Goal: Task Accomplishment & Management: Use online tool/utility

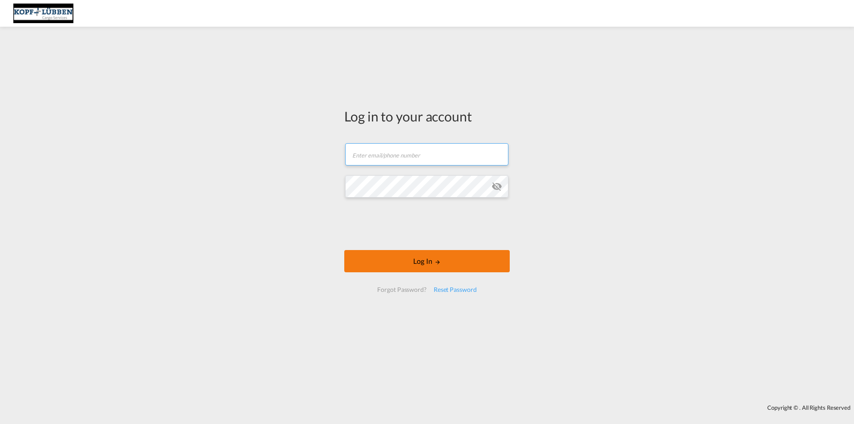
type input "[EMAIL_ADDRESS][PERSON_NAME][DOMAIN_NAME]"
click at [412, 257] on button "Log In" at bounding box center [427, 261] width 166 height 22
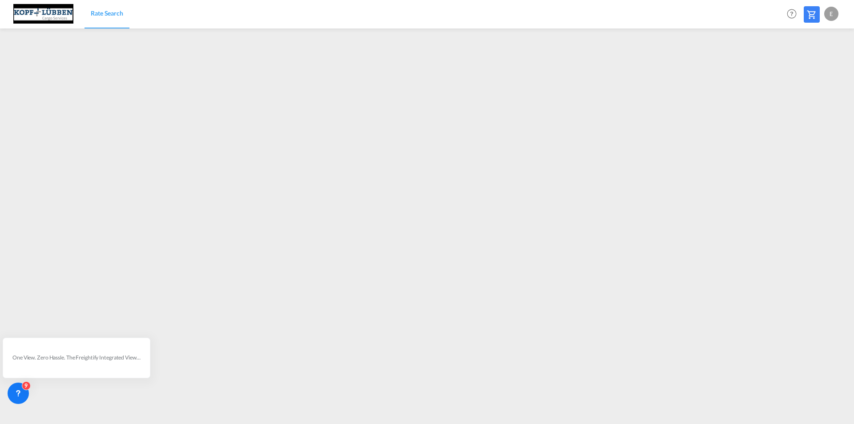
click at [833, 15] on div "E" at bounding box center [831, 14] width 14 height 14
click at [821, 69] on button "Logout" at bounding box center [822, 68] width 58 height 18
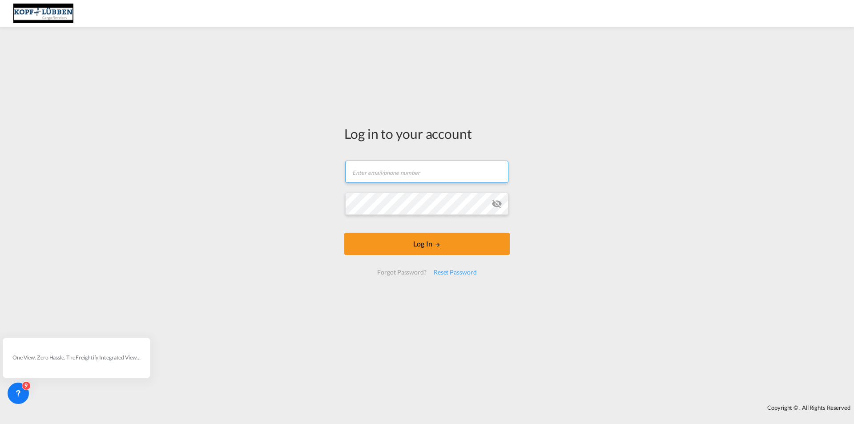
type input "[EMAIL_ADDRESS][PERSON_NAME][DOMAIN_NAME]"
